Goal: Information Seeking & Learning: Learn about a topic

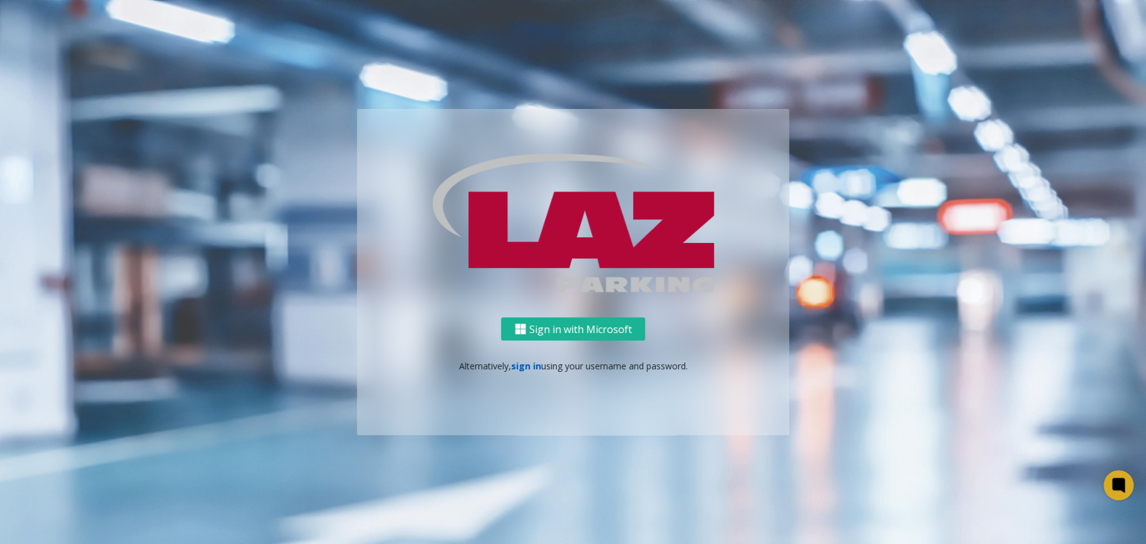
click at [525, 364] on link "sign in" at bounding box center [526, 366] width 30 height 12
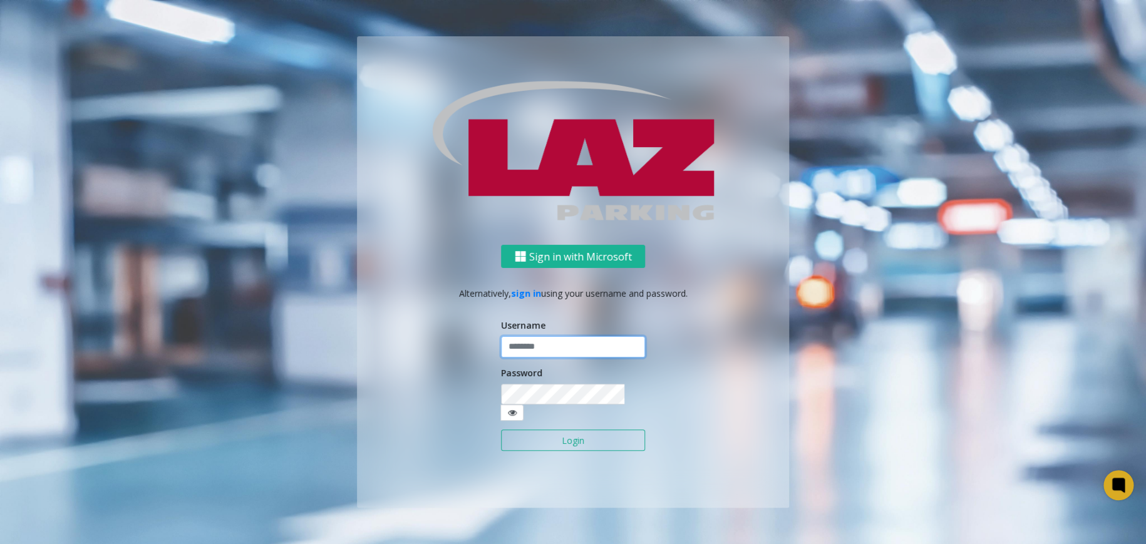
click at [547, 348] on input "text" at bounding box center [573, 346] width 144 height 21
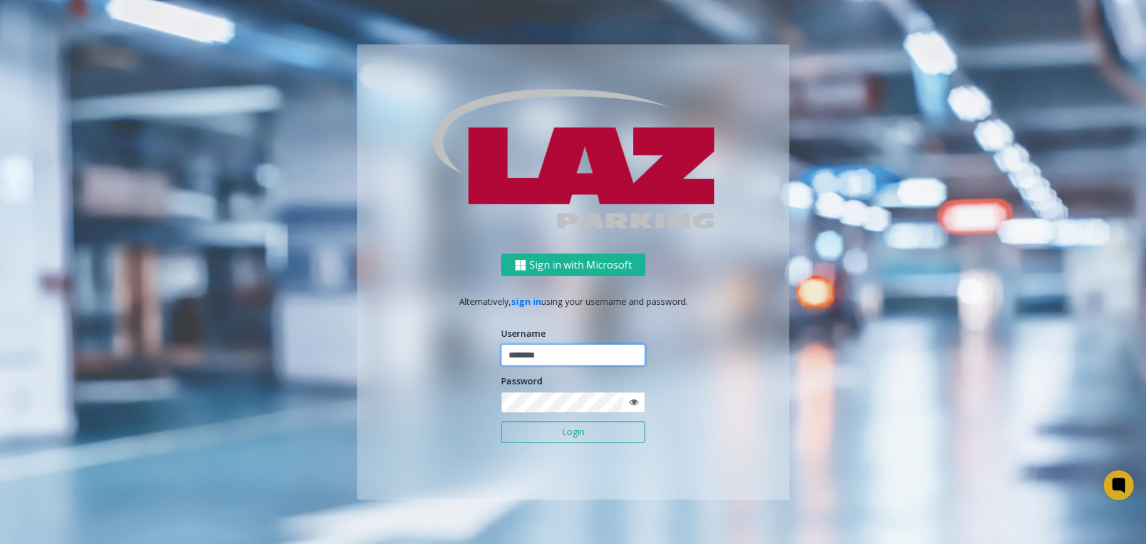
type input "********"
click at [501, 421] on button "Login" at bounding box center [573, 431] width 144 height 21
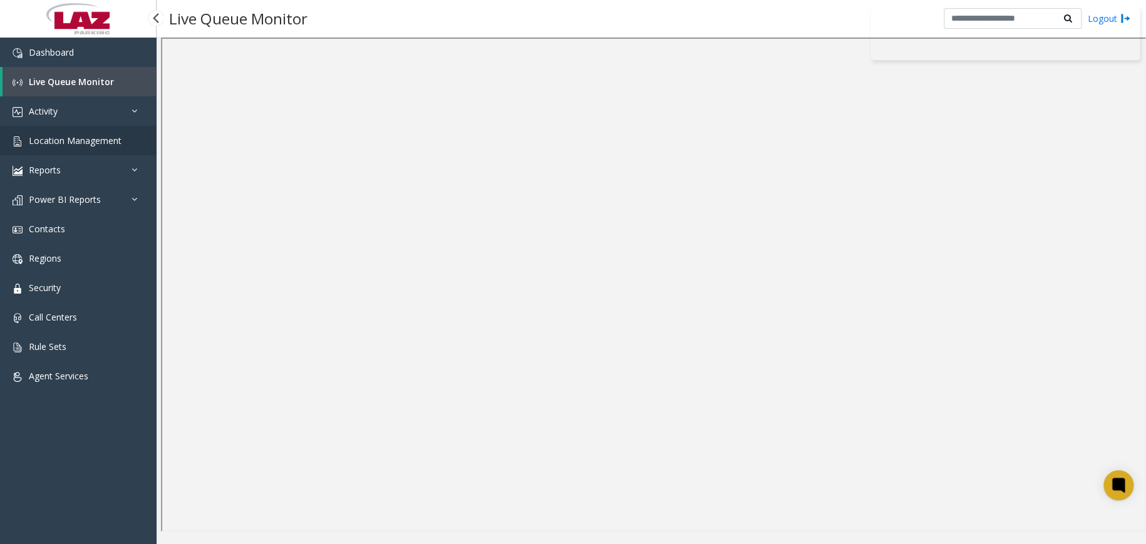
click at [111, 148] on link "Location Management" at bounding box center [78, 140] width 157 height 29
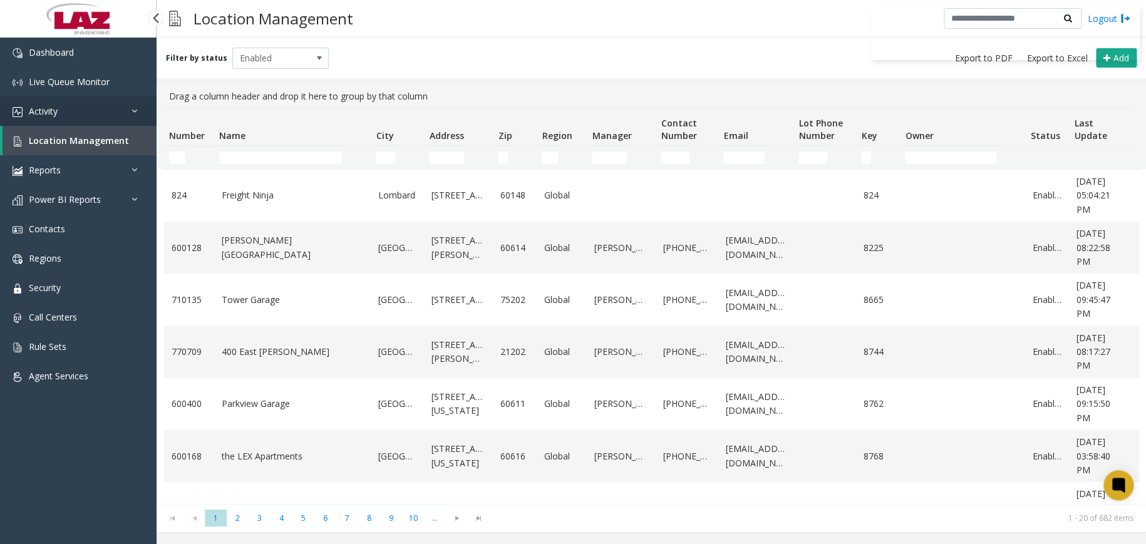
drag, startPoint x: 253, startPoint y: 193, endPoint x: 127, endPoint y: 111, distance: 149.9
click at [127, 111] on link "Activity" at bounding box center [78, 110] width 157 height 29
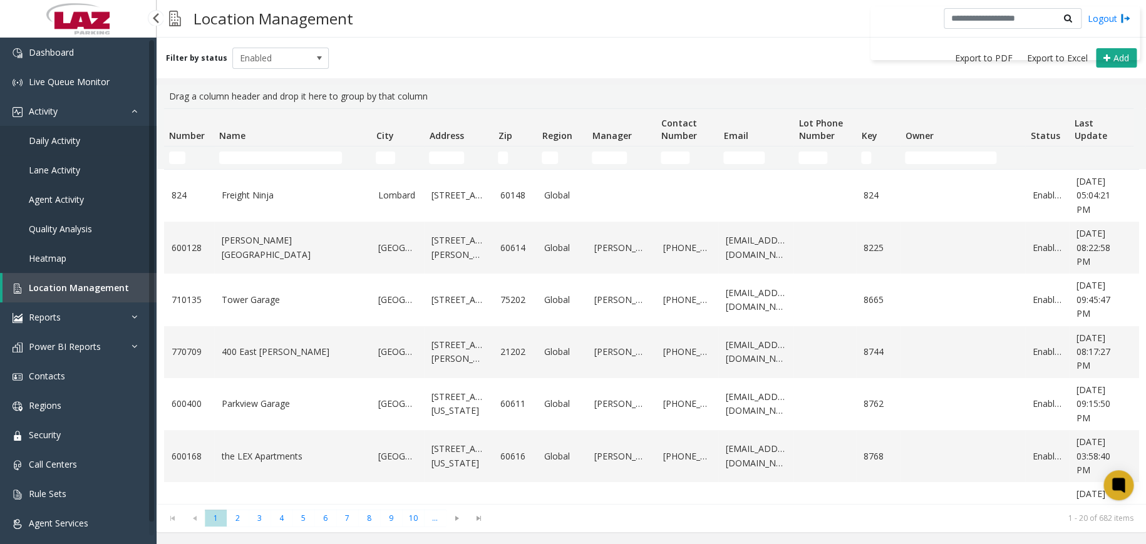
click at [71, 145] on span "Daily Activity" at bounding box center [54, 141] width 51 height 12
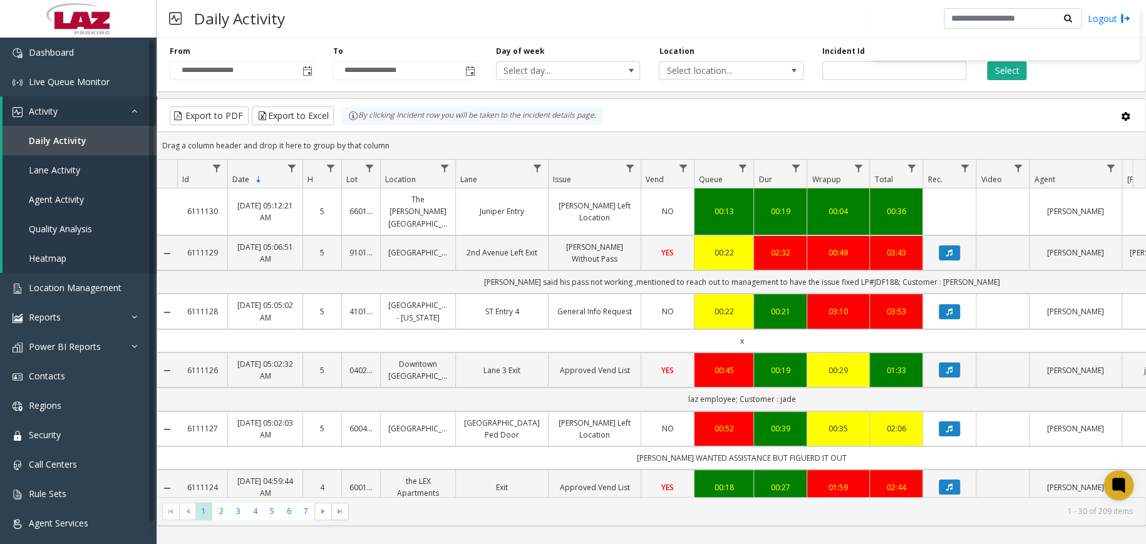
drag, startPoint x: 252, startPoint y: 197, endPoint x: 549, endPoint y: 518, distance: 437.4
click at [550, 518] on kendo-pager "* * * * * * * 1 2 3 4 5 6 7 1 - 30 of 209 items" at bounding box center [651, 511] width 988 height 28
click at [269, 202] on link "[DATE] 05:12:21 AM" at bounding box center [264, 212] width 59 height 24
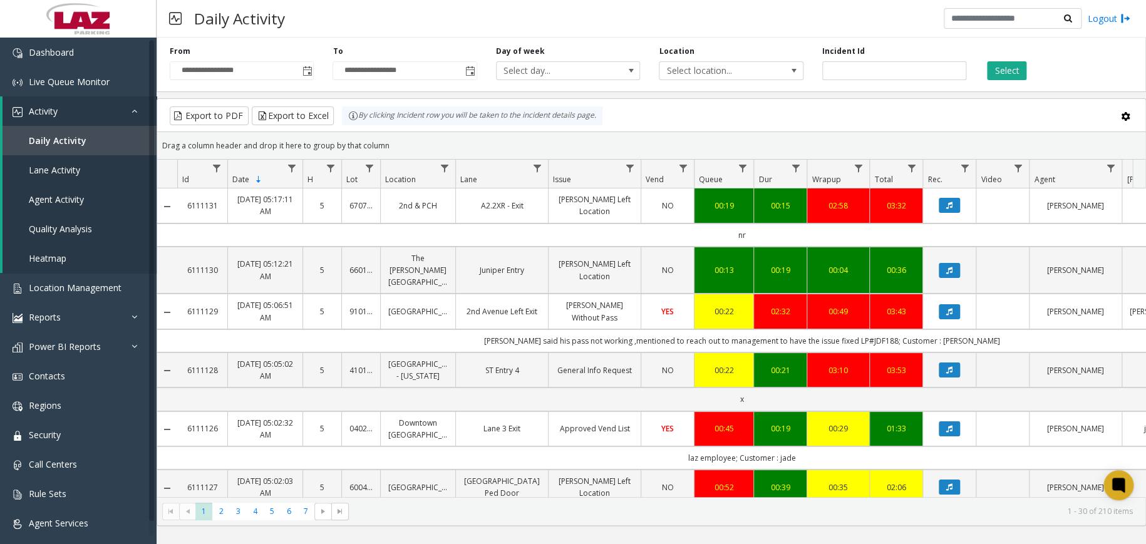
click at [257, 204] on link "[DATE] 05:17:11 AM" at bounding box center [264, 205] width 59 height 24
drag, startPoint x: 272, startPoint y: 199, endPoint x: 631, endPoint y: 540, distance: 496.1
click at [557, 22] on div "Daily Activity Logout" at bounding box center [651, 19] width 989 height 38
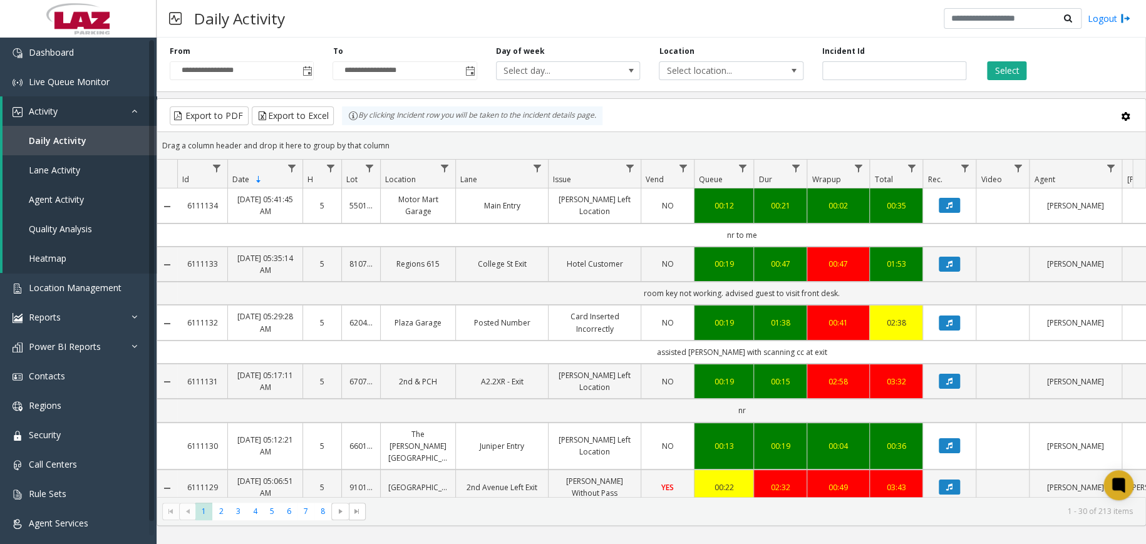
click at [275, 212] on link "[DATE] 05:41:45 AM" at bounding box center [264, 205] width 59 height 24
click at [262, 207] on link "[DATE] 05:41:45 AM" at bounding box center [264, 205] width 59 height 24
